Goal: Transaction & Acquisition: Download file/media

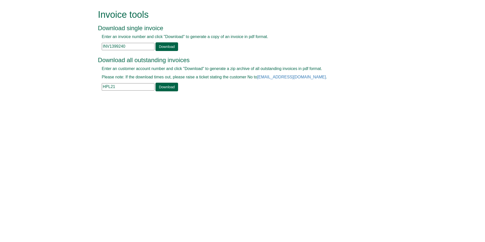
drag, startPoint x: 134, startPoint y: 48, endPoint x: 101, endPoint y: 46, distance: 33.6
click at [101, 46] on div "Enter an invoice number and click "Download" to generate a copy of an invoice i…" at bounding box center [237, 42] width 278 height 17
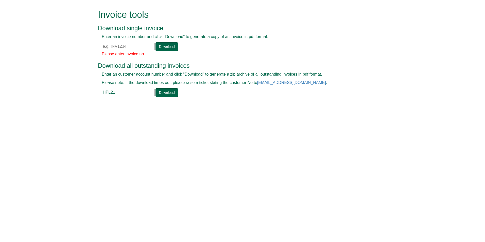
click at [103, 45] on input "text" at bounding box center [128, 46] width 53 height 7
paste input "INV1256807"
type input "INV1256807"
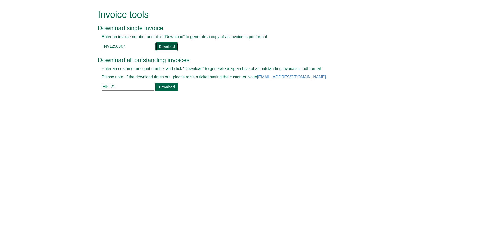
click at [167, 49] on link "Download" at bounding box center [167, 46] width 22 height 9
click at [167, 47] on link "Download" at bounding box center [167, 46] width 22 height 9
drag, startPoint x: 128, startPoint y: 48, endPoint x: 102, endPoint y: 46, distance: 26.0
click at [102, 46] on input "INV1256807" at bounding box center [128, 46] width 53 height 7
paste input "INV1116774"
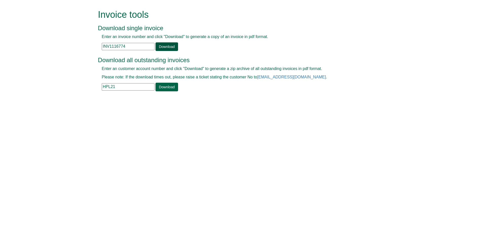
type input "INV1116774"
click at [166, 46] on link "Download" at bounding box center [167, 46] width 22 height 9
drag, startPoint x: 132, startPoint y: 47, endPoint x: 97, endPoint y: 46, distance: 34.5
click at [98, 46] on div "Enter an invoice number and click "Download" to generate a copy of an invoice i…" at bounding box center [237, 42] width 278 height 17
paste input "INV1394251"
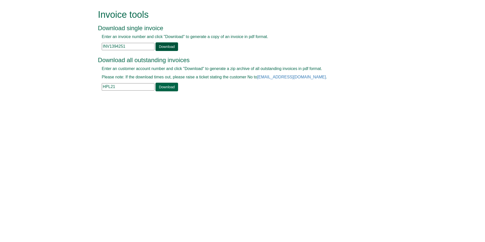
type input "INV1394251"
click at [165, 46] on link "Download" at bounding box center [167, 46] width 22 height 9
drag, startPoint x: 130, startPoint y: 47, endPoint x: 100, endPoint y: 46, distance: 30.2
click at [100, 46] on div "Enter an invoice number and click "Download" to generate a copy of an invoice i…" at bounding box center [237, 42] width 278 height 17
paste input "INV1260171"
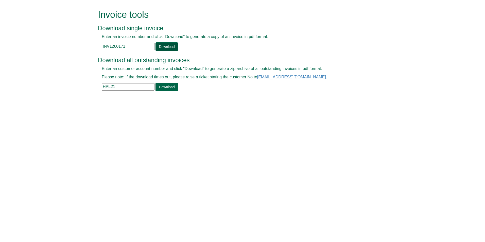
type input "INV1260171"
click at [162, 46] on link "Download" at bounding box center [167, 46] width 22 height 9
